Goal: Information Seeking & Learning: Learn about a topic

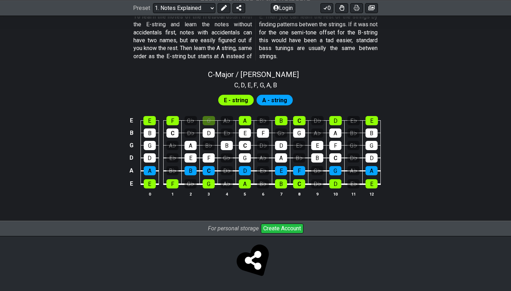
scroll to position [654, 0]
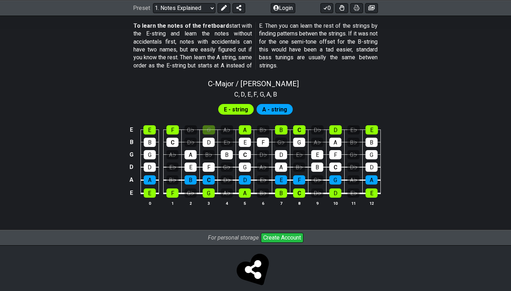
click at [208, 102] on section "E - string A - string E E F G♭ G A♭ A B♭ B C D♭ D E♭ E B B C D♭ D E♭ E F G♭ G A…" at bounding box center [255, 157] width 511 height 117
click at [209, 138] on div "D" at bounding box center [209, 142] width 12 height 9
click at [210, 138] on div "D" at bounding box center [209, 142] width 12 height 9
click at [210, 125] on div "G" at bounding box center [209, 129] width 12 height 9
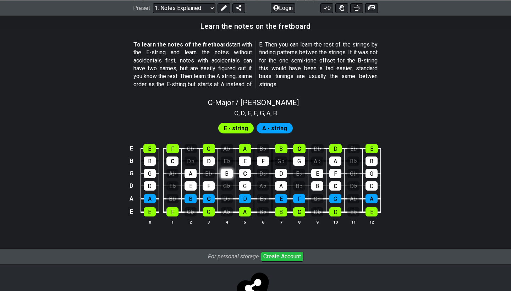
scroll to position [628, 0]
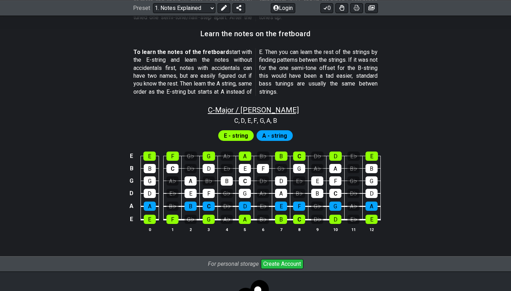
click at [251, 106] on span "C - Major / Ionian" at bounding box center [253, 110] width 91 height 9
select select "C"
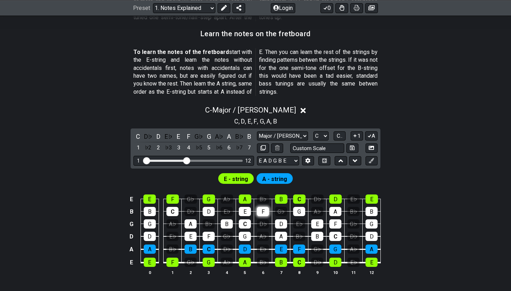
click at [266, 207] on div "F" at bounding box center [263, 211] width 12 height 9
click at [263, 219] on div "D♭" at bounding box center [263, 223] width 12 height 9
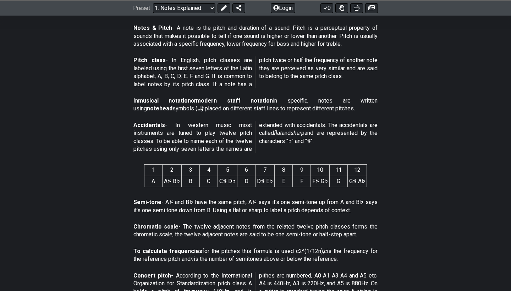
scroll to position [77, 0]
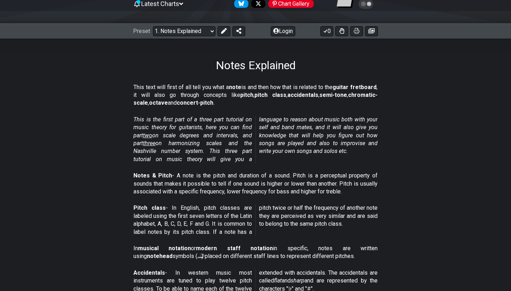
drag, startPoint x: 177, startPoint y: 90, endPoint x: 249, endPoint y: 137, distance: 85.9
drag, startPoint x: 249, startPoint y: 137, endPoint x: 193, endPoint y: 156, distance: 58.7
click at [193, 156] on em "This is the first part of a three part tutorial on music theory for guitarists,…" at bounding box center [256, 139] width 244 height 47
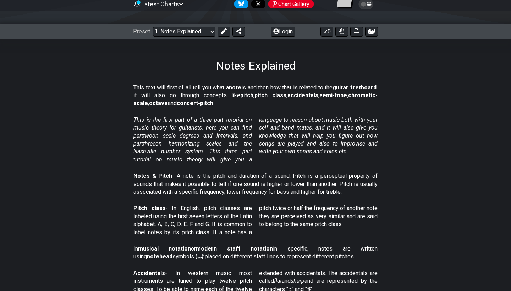
click at [193, 156] on em "This is the first part of a three part tutorial on music theory for guitarists,…" at bounding box center [256, 139] width 244 height 47
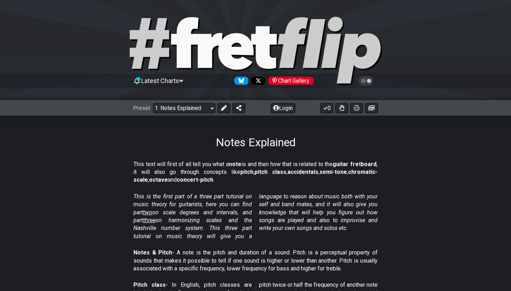
scroll to position [0, 0]
drag, startPoint x: 164, startPoint y: 162, endPoint x: 151, endPoint y: 164, distance: 13.3
click at [151, 164] on p "This text will first of all tell you what a note is and then how that is relate…" at bounding box center [256, 173] width 244 height 24
drag, startPoint x: 151, startPoint y: 164, endPoint x: 200, endPoint y: 164, distance: 48.7
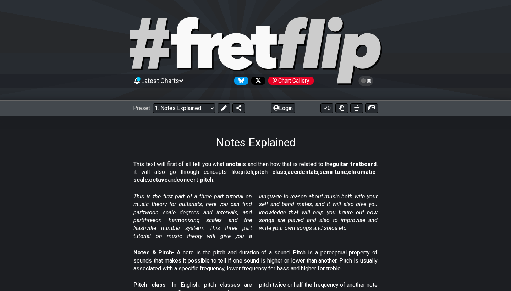
click at [200, 164] on p "This text will first of all tell you what a note is and then how that is relate…" at bounding box center [256, 173] width 244 height 24
drag, startPoint x: 200, startPoint y: 164, endPoint x: 211, endPoint y: 165, distance: 11.1
click at [208, 165] on p "This text will first of all tell you what a note is and then how that is relate…" at bounding box center [256, 173] width 244 height 24
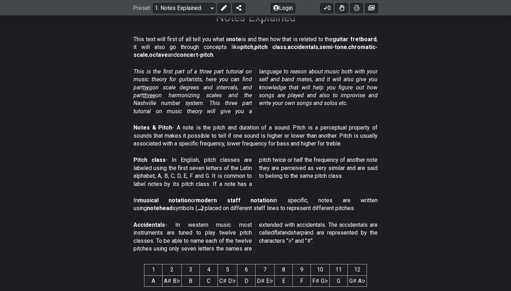
scroll to position [125, 0]
drag, startPoint x: 259, startPoint y: 38, endPoint x: 303, endPoint y: 37, distance: 44.8
click at [303, 37] on p "This text will first of all tell you what a note is and then how that is relate…" at bounding box center [256, 47] width 244 height 24
drag, startPoint x: 232, startPoint y: 45, endPoint x: 290, endPoint y: 47, distance: 58.3
click at [300, 47] on p "This text will first of all tell you what a note is and then how that is relate…" at bounding box center [256, 47] width 244 height 24
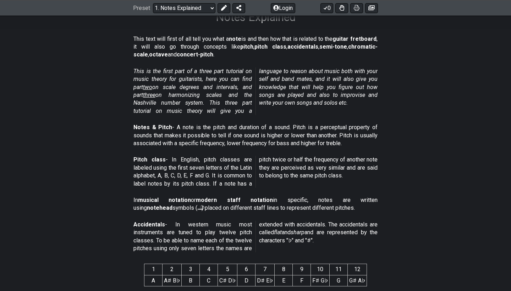
drag, startPoint x: 213, startPoint y: 124, endPoint x: 253, endPoint y: 137, distance: 42.2
click at [253, 137] on p "Notes & Pitch - A note is the pitch and duration of a sound. Pitch is a percept…" at bounding box center [256, 136] width 244 height 24
drag, startPoint x: 182, startPoint y: 161, endPoint x: 233, endPoint y: 157, distance: 51.6
click at [233, 157] on p "Pitch class - In English, pitch classes are labeled using the first seven lette…" at bounding box center [256, 172] width 244 height 32
drag, startPoint x: 233, startPoint y: 157, endPoint x: 174, endPoint y: 160, distance: 59.4
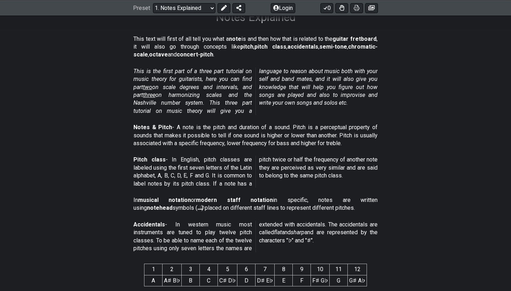
click at [174, 160] on p "Pitch class - In English, pitch classes are labeled using the first seven lette…" at bounding box center [256, 172] width 244 height 32
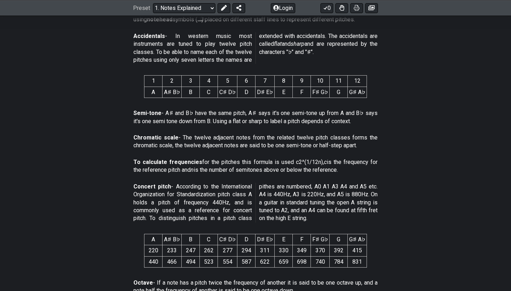
scroll to position [316, 0]
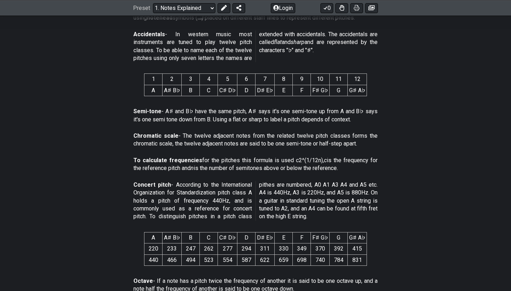
drag, startPoint x: 195, startPoint y: 47, endPoint x: 212, endPoint y: 46, distance: 17.1
click at [212, 46] on p "Accidentals - In western music most instruments are tuned to play twelve pitch …" at bounding box center [256, 47] width 244 height 32
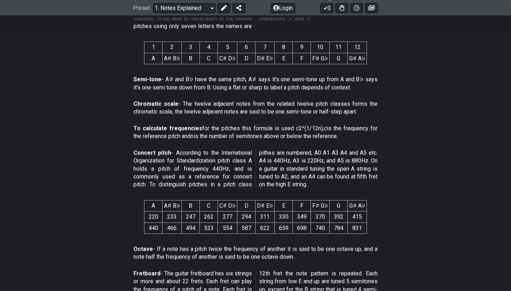
scroll to position [348, 0]
drag, startPoint x: 228, startPoint y: 74, endPoint x: 273, endPoint y: 74, distance: 45.5
click at [273, 75] on p "Semi-tone - A♯ and B♭ have the same pitch, A♯ says it's one semi-tone up from A…" at bounding box center [256, 83] width 244 height 16
drag, startPoint x: 222, startPoint y: 83, endPoint x: 262, endPoint y: 79, distance: 40.4
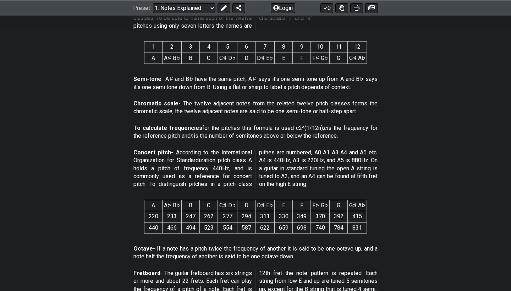
click at [262, 79] on p "Semi-tone - A♯ and B♭ have the same pitch, A♯ says it's one semi-tone up from A…" at bounding box center [256, 83] width 244 height 16
drag, startPoint x: 251, startPoint y: 94, endPoint x: 280, endPoint y: 105, distance: 30.9
click at [280, 105] on div "Chromatic scale - The twelve adjacent notes from the related twelve pitch class…" at bounding box center [256, 109] width 244 height 25
drag, startPoint x: 280, startPoint y: 105, endPoint x: 286, endPoint y: 104, distance: 6.1
click at [282, 105] on p "Chromatic scale - The twelve adjacent notes from the related twelve pitch class…" at bounding box center [256, 108] width 244 height 16
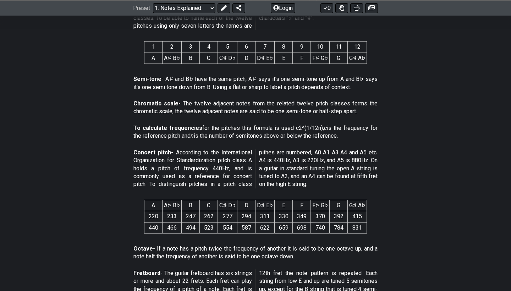
click at [292, 103] on p "Chromatic scale - The twelve adjacent notes from the related twelve pitch class…" at bounding box center [256, 108] width 244 height 16
drag, startPoint x: 199, startPoint y: 107, endPoint x: 278, endPoint y: 116, distance: 80.0
click at [278, 116] on div "Chromatic scale - The twelve adjacent notes from the related twelve pitch class…" at bounding box center [256, 109] width 244 height 25
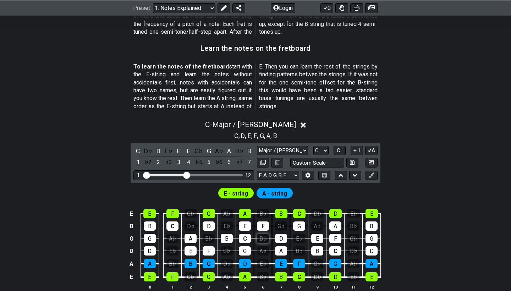
scroll to position [613, 0]
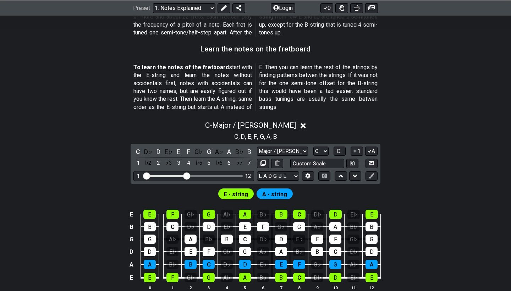
click at [279, 189] on span "A - string" at bounding box center [274, 194] width 25 height 10
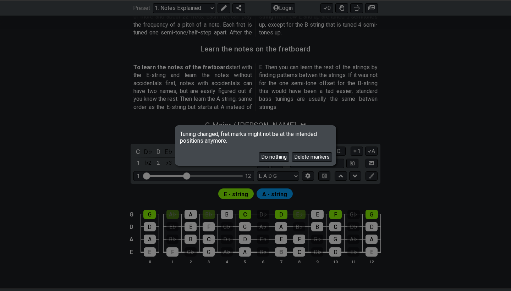
drag, startPoint x: 261, startPoint y: 132, endPoint x: 278, endPoint y: 133, distance: 17.1
click at [279, 133] on span "Tuning changed, fret marks might not be at the intended positions anymore." at bounding box center [255, 135] width 159 height 17
drag, startPoint x: 245, startPoint y: 133, endPoint x: 222, endPoint y: 132, distance: 23.1
click at [222, 132] on span "Tuning changed, fret marks might not be at the intended positions anymore." at bounding box center [255, 135] width 159 height 17
click at [309, 159] on button "Delete markers" at bounding box center [312, 157] width 40 height 10
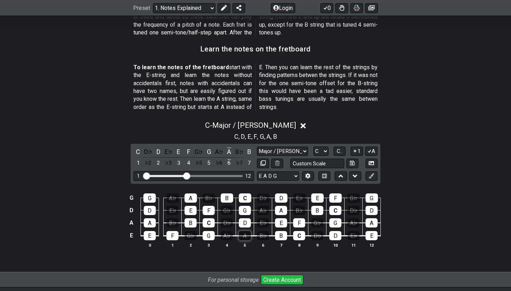
click at [248, 231] on div "A" at bounding box center [245, 235] width 12 height 9
click at [247, 231] on div "A" at bounding box center [245, 235] width 12 height 9
click at [248, 231] on div "A" at bounding box center [245, 235] width 12 height 9
select select "E A D G B E"
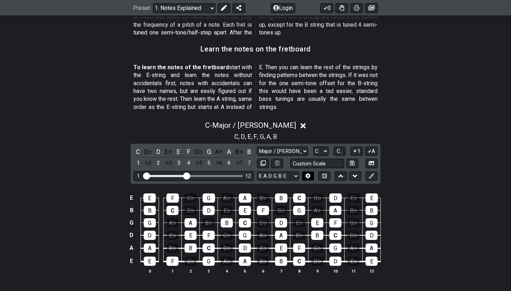
click at [304, 172] on button at bounding box center [308, 177] width 12 height 10
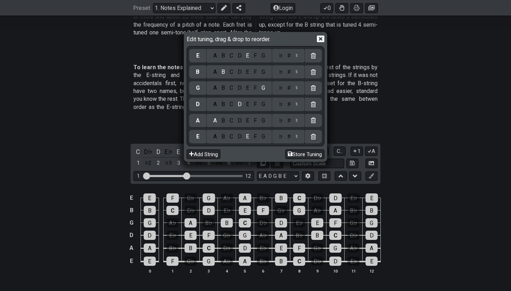
click at [306, 170] on div "Edit tuning, drag & drop to reorder. E A B C D E F G ♭ ♯ ♮ B A B C D E F G ♭ ♯ …" at bounding box center [255, 145] width 511 height 291
click at [334, 167] on div "Edit tuning, drag & drop to reorder. E A B C D E F G ♭ ♯ ♮ B A B C D E F G ♭ ♯ …" at bounding box center [255, 145] width 511 height 291
click at [323, 36] on icon at bounding box center [320, 38] width 7 height 7
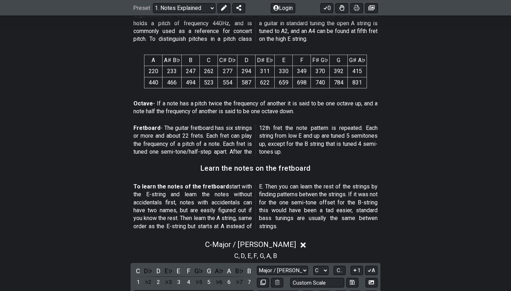
scroll to position [411, 0]
